Goal: Information Seeking & Learning: Learn about a topic

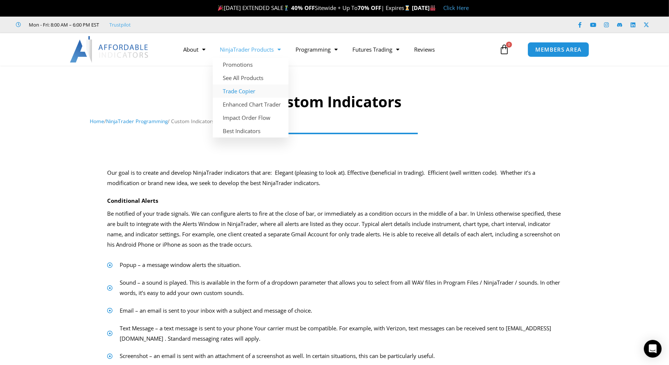
click at [254, 90] on link "Trade Copier" at bounding box center [251, 91] width 76 height 13
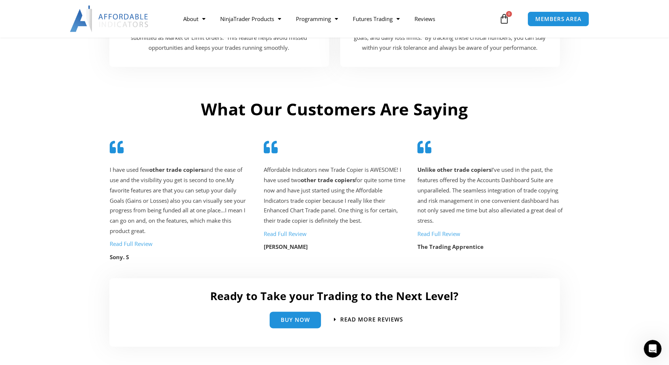
scroll to position [1629, 0]
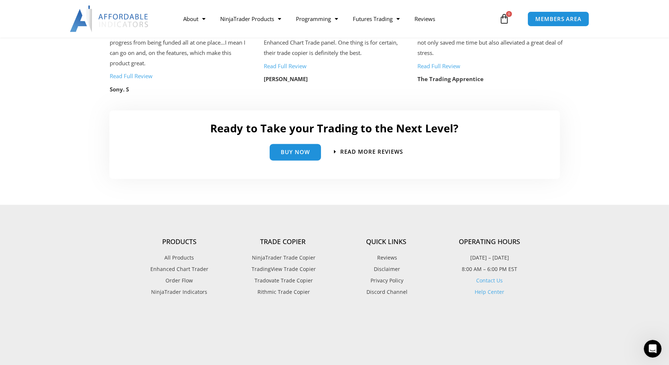
click at [484, 293] on link "Help Center" at bounding box center [490, 292] width 30 height 7
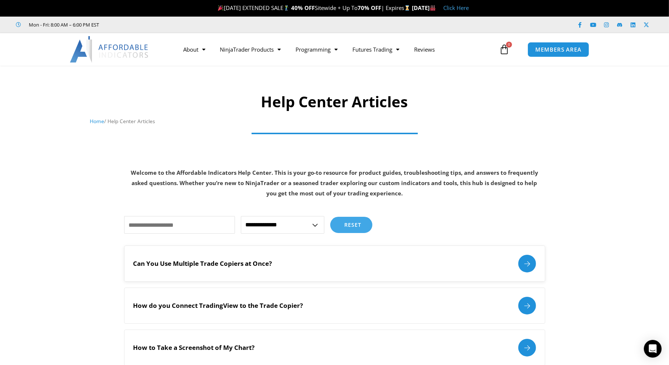
click at [530, 261] on div at bounding box center [527, 264] width 18 height 18
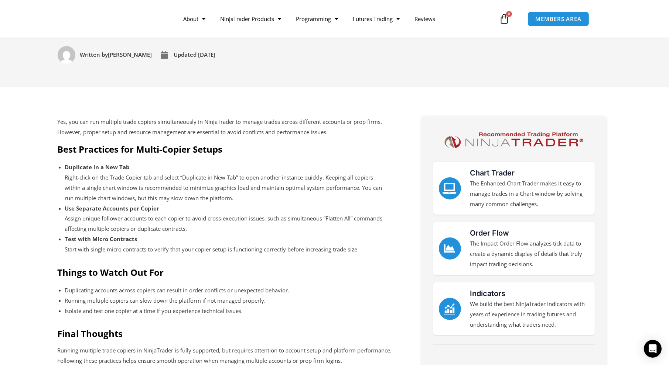
scroll to position [148, 0]
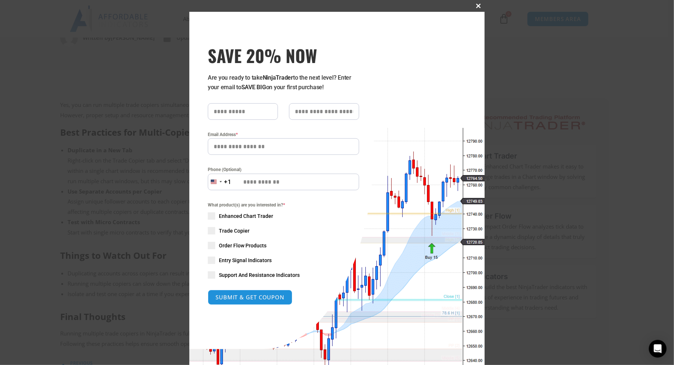
click at [475, 7] on span at bounding box center [479, 6] width 12 height 4
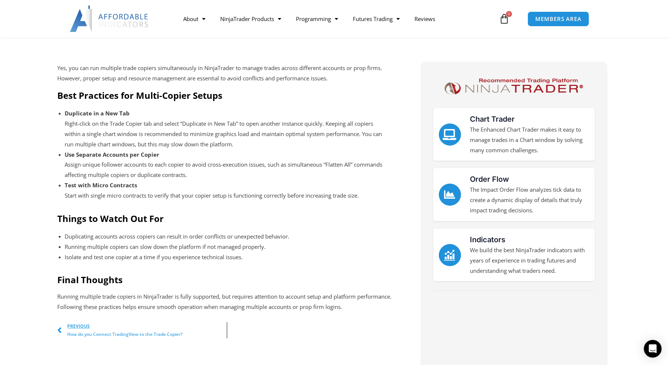
scroll to position [0, 0]
